Goal: Transaction & Acquisition: Book appointment/travel/reservation

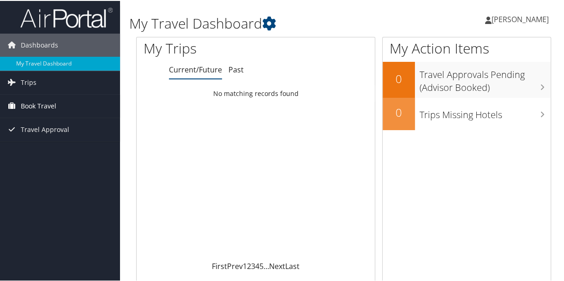
click at [30, 106] on span "Book Travel" at bounding box center [39, 105] width 36 height 23
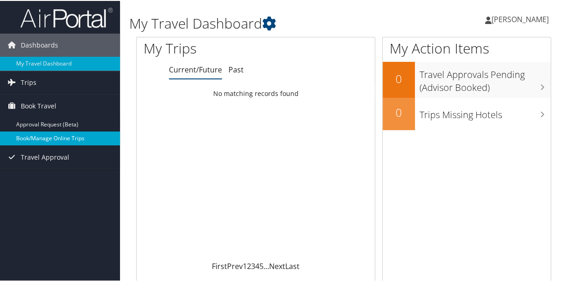
click at [29, 134] on link "Book/Manage Online Trips" at bounding box center [60, 138] width 120 height 14
click at [36, 137] on link "Book/Manage Online Trips" at bounding box center [60, 138] width 120 height 14
